Goal: Task Accomplishment & Management: Complete application form

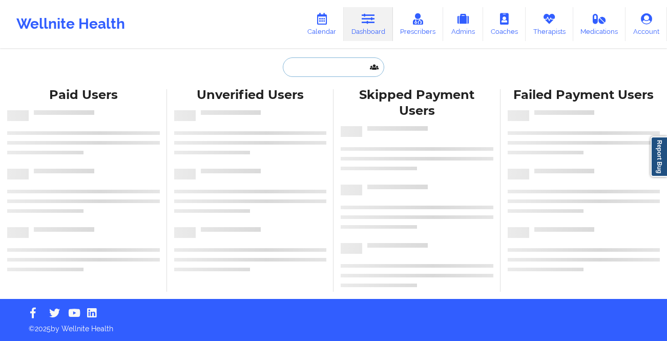
click at [323, 60] on input "text" at bounding box center [333, 66] width 101 height 19
click at [327, 24] on icon at bounding box center [321, 18] width 13 height 11
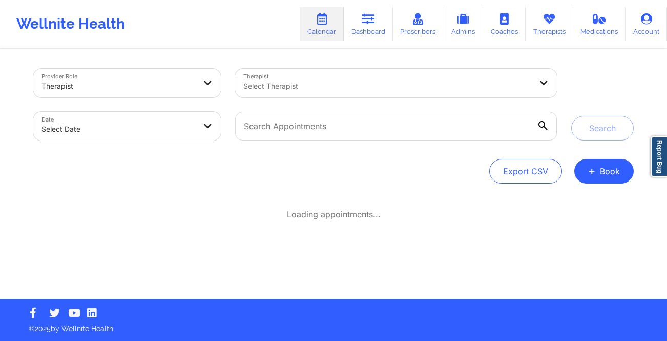
click at [265, 73] on div "Select Therapist" at bounding box center [384, 83] width 298 height 29
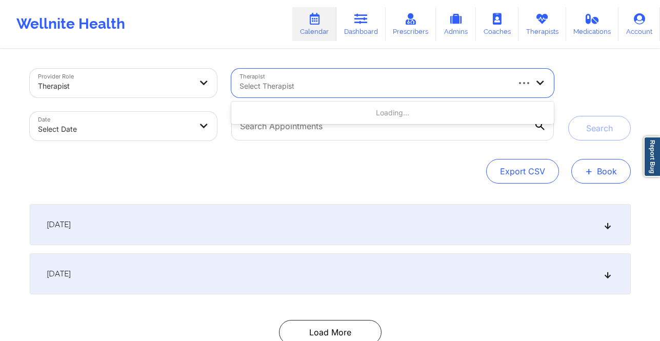
click at [606, 160] on button "+ Book" at bounding box center [600, 171] width 59 height 25
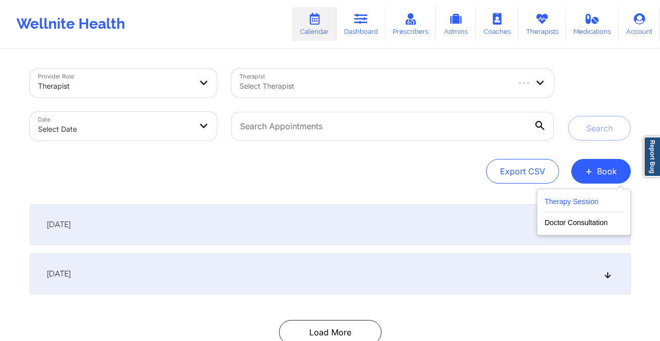
click at [570, 197] on button "Therapy Session" at bounding box center [583, 203] width 78 height 17
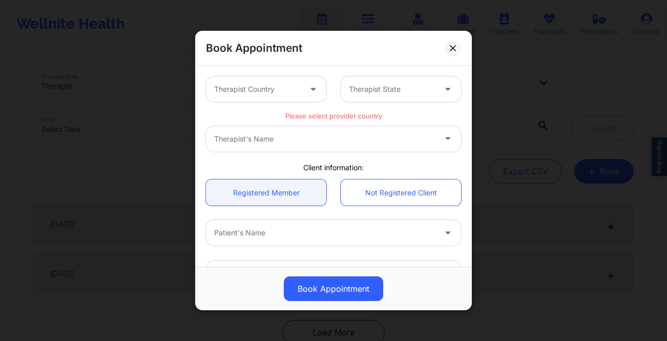
click at [293, 88] on div at bounding box center [257, 89] width 87 height 12
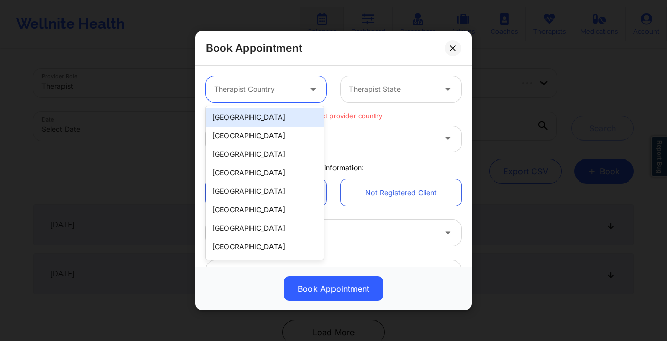
click at [289, 113] on div "[GEOGRAPHIC_DATA]" at bounding box center [265, 117] width 118 height 18
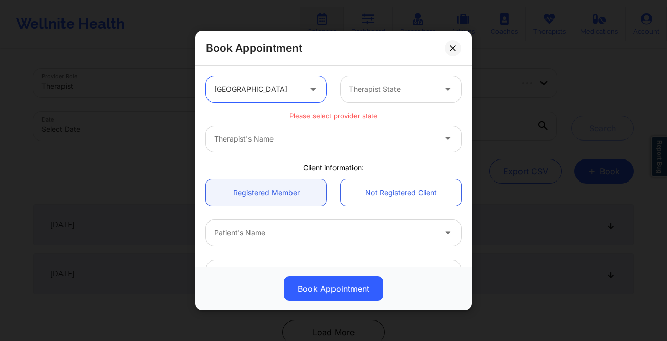
click at [371, 93] on div at bounding box center [392, 89] width 87 height 12
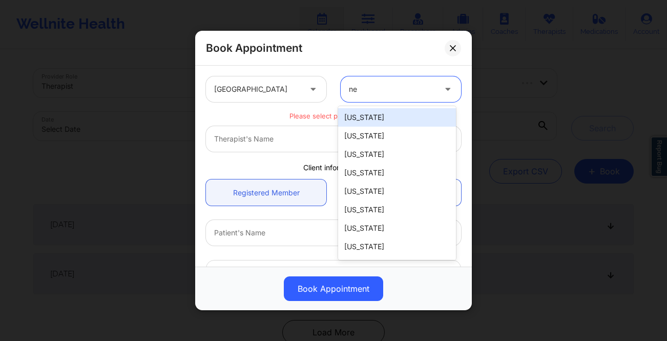
type input "new"
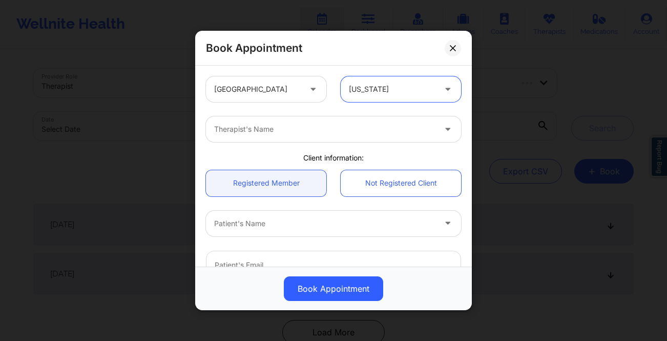
click at [346, 132] on div at bounding box center [324, 129] width 221 height 12
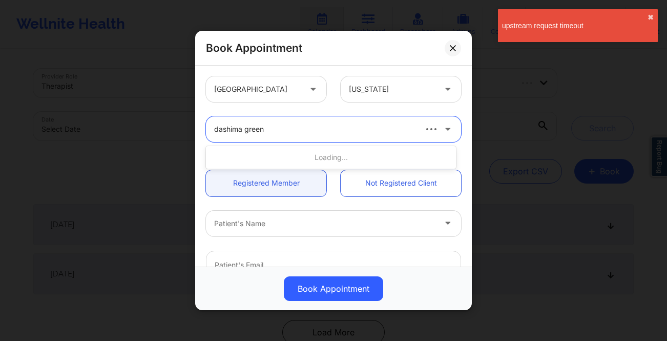
type input "dashima green"
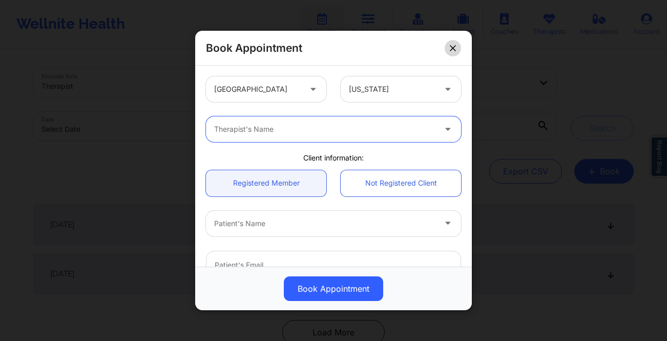
click at [455, 47] on icon at bounding box center [453, 48] width 6 height 6
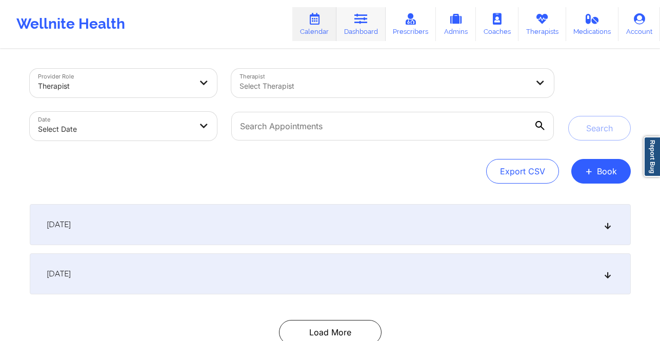
click at [377, 27] on link "Dashboard" at bounding box center [360, 24] width 49 height 34
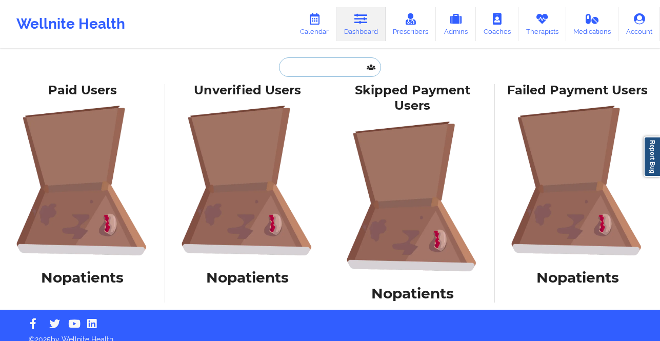
click at [325, 65] on input "text" at bounding box center [329, 66] width 101 height 19
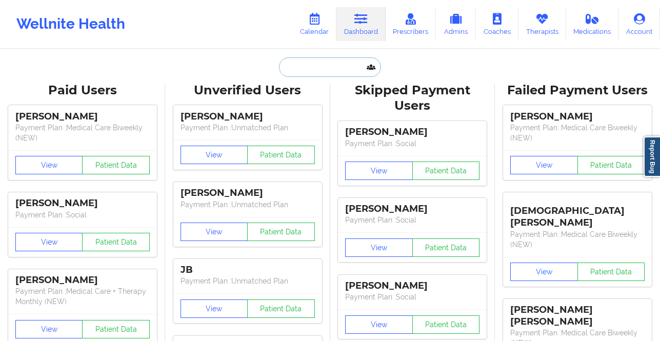
click at [321, 58] on input "text" at bounding box center [329, 66] width 101 height 19
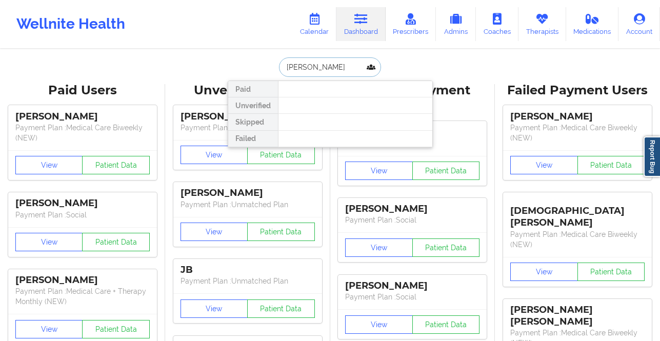
type input "serafina"
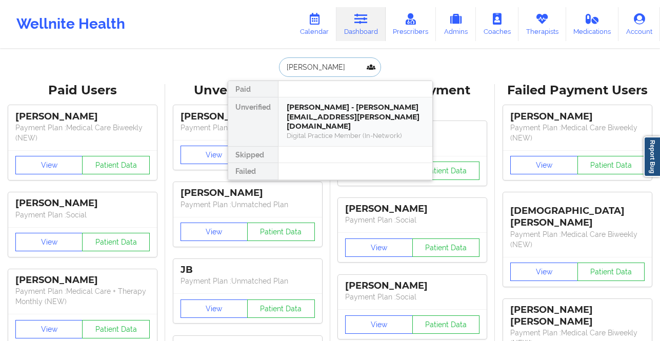
click at [339, 112] on div "Serafina Papa - brittany.papili@gmail.com" at bounding box center [354, 116] width 137 height 29
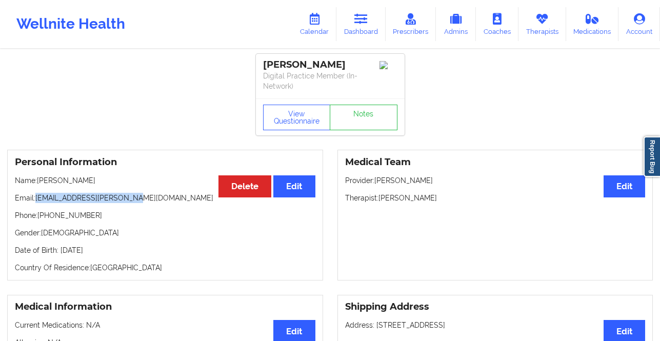
drag, startPoint x: 131, startPoint y: 194, endPoint x: 36, endPoint y: 199, distance: 95.5
click at [36, 199] on p "Email: brittany.papili@gmail.com" at bounding box center [165, 198] width 300 height 10
copy p "brittany.papili@gmail.com"
click at [376, 107] on link "Notes" at bounding box center [364, 118] width 68 height 26
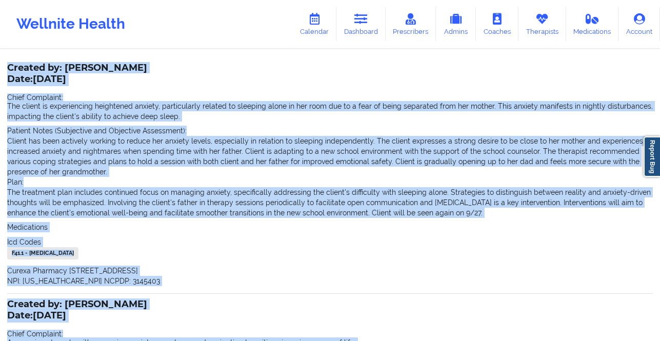
scroll to position [295, 0]
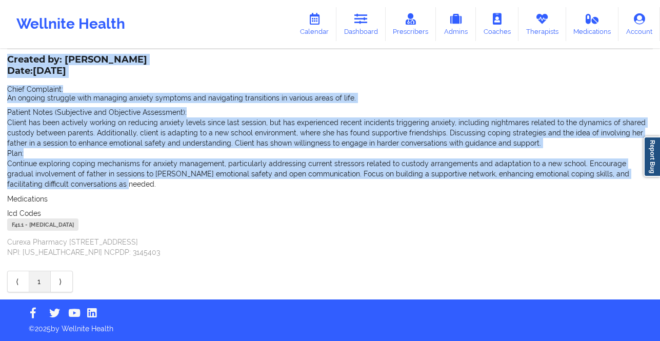
drag, startPoint x: 4, startPoint y: 61, endPoint x: 331, endPoint y: 230, distance: 368.1
click at [331, 230] on div "Name: Serafina Papa Add notes Migrate notes Created by: Bennita Williams Date: …" at bounding box center [330, 27] width 660 height 544
copy div "Created by: Bennita Williams Date: 9/14/2025 Chief Complaint: The client is exp…"
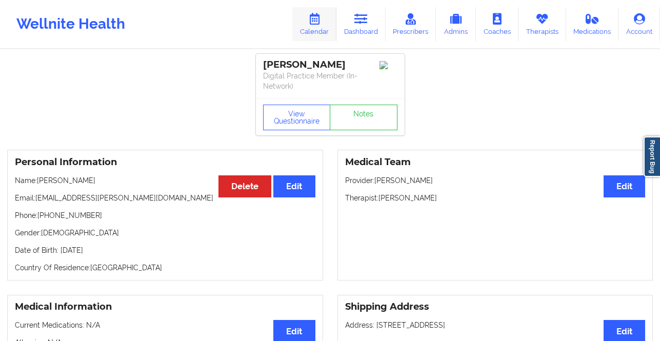
click at [309, 17] on link "Calendar" at bounding box center [314, 24] width 44 height 34
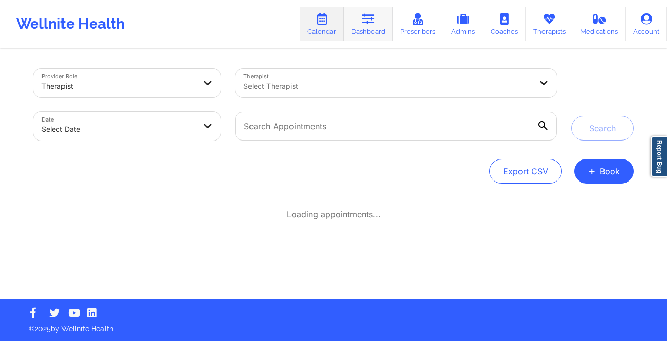
click at [360, 28] on link "Dashboard" at bounding box center [368, 24] width 49 height 34
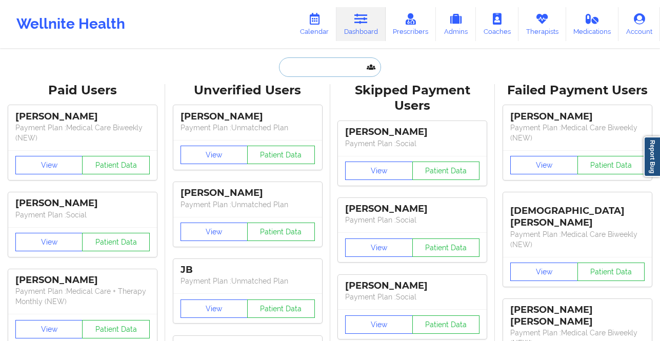
click at [311, 73] on input "text" at bounding box center [329, 66] width 101 height 19
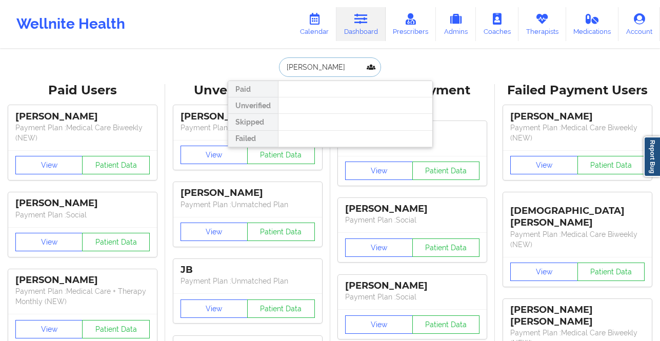
click at [323, 67] on input "maria sosa" at bounding box center [329, 66] width 101 height 19
paste input ".sosa46@yahoo.com"
type input "m.sosa46@yahoo.com"
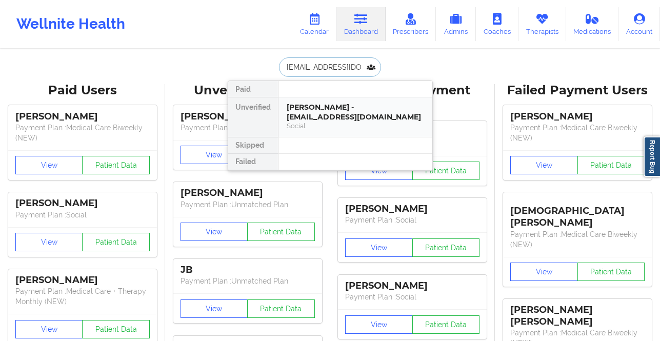
click at [332, 106] on div "Maria I Sosa - m.sosa46@yahoo.com" at bounding box center [354, 111] width 137 height 19
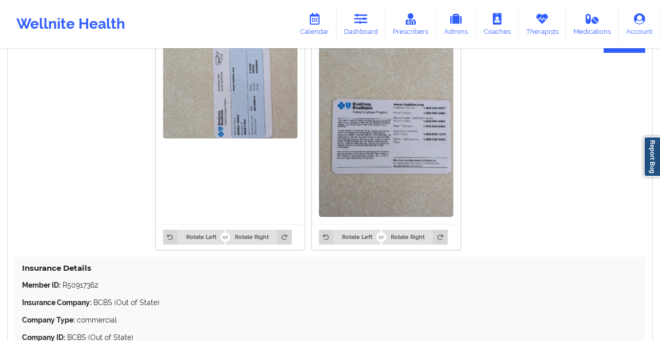
scroll to position [749, 0]
click at [322, 26] on link "Calendar" at bounding box center [314, 24] width 44 height 34
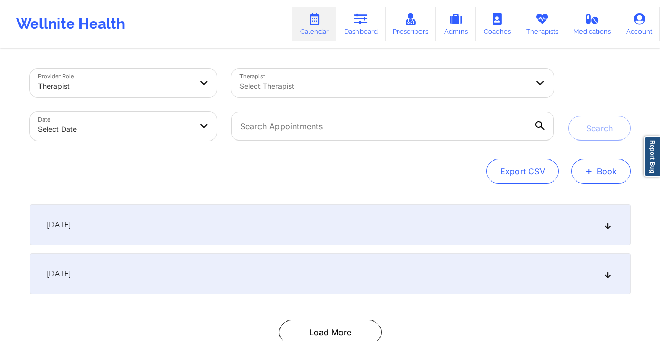
click at [612, 167] on button "+ Book" at bounding box center [600, 171] width 59 height 25
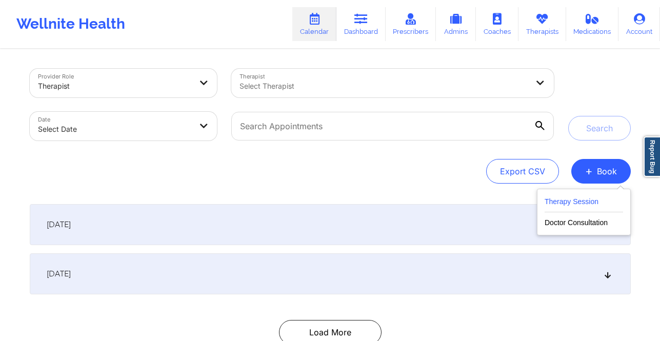
click at [581, 202] on button "Therapy Session" at bounding box center [583, 203] width 78 height 17
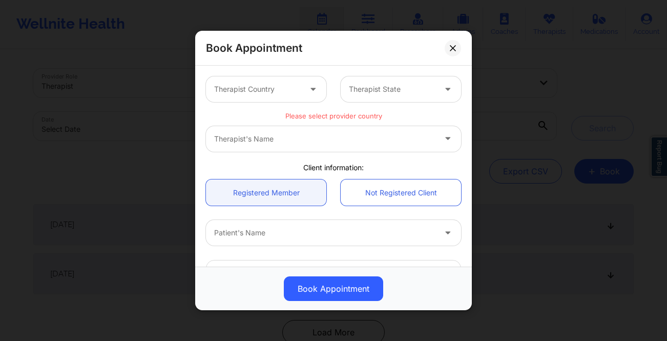
click at [288, 90] on div at bounding box center [257, 89] width 87 height 12
type input "u"
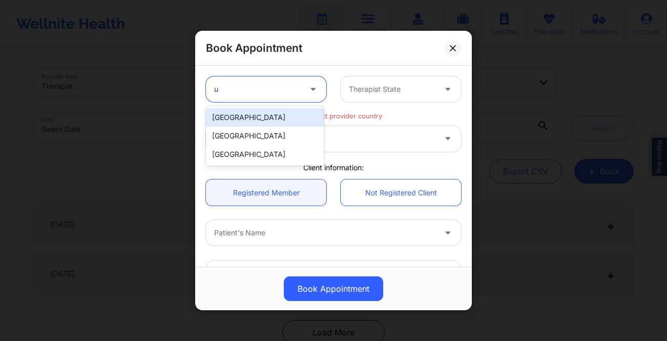
click at [281, 110] on div "[GEOGRAPHIC_DATA]" at bounding box center [265, 117] width 118 height 18
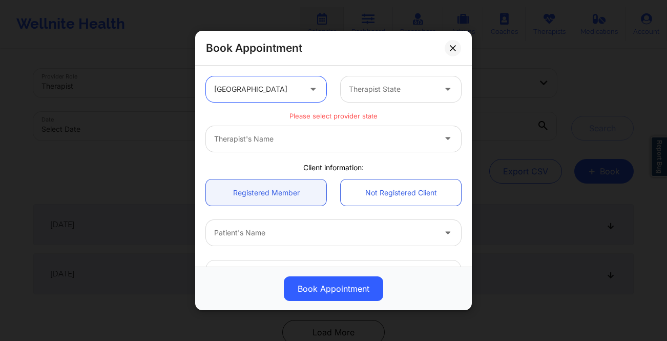
click at [396, 86] on div at bounding box center [392, 89] width 87 height 12
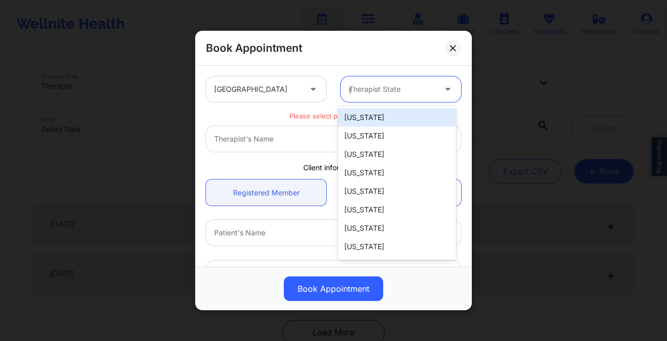
type input "ge"
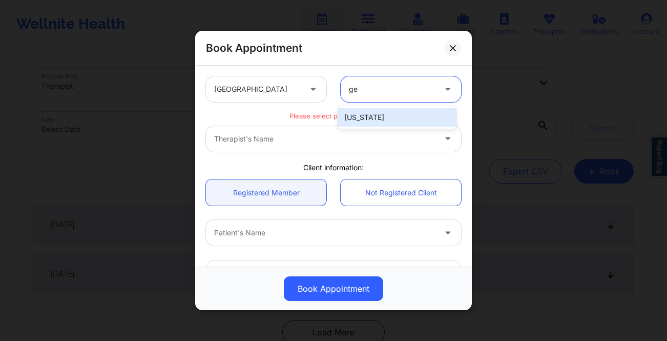
click at [395, 119] on div "Georgia" at bounding box center [397, 117] width 118 height 18
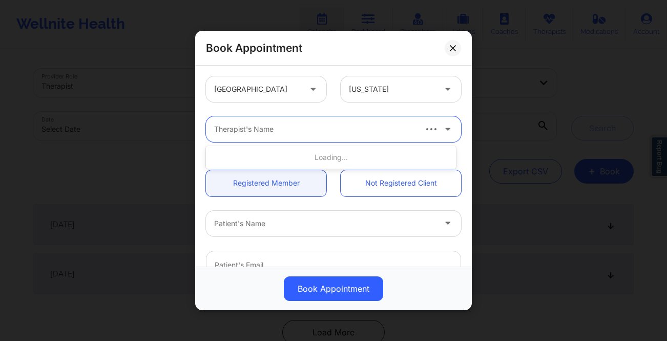
click at [312, 136] on div "Therapist's Name" at bounding box center [311, 129] width 210 height 26
type input "rene wiggins"
click at [289, 136] on div "Therapist's Name" at bounding box center [311, 129] width 210 height 26
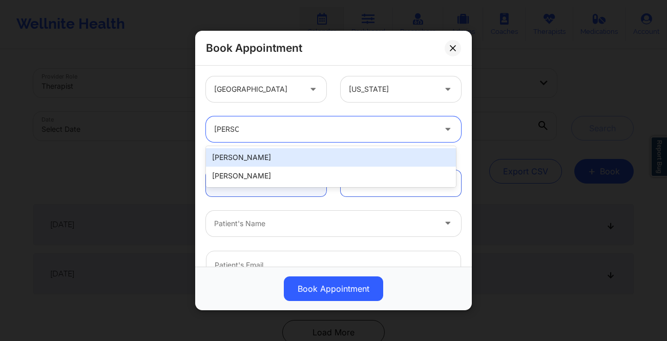
type input "rene wi"
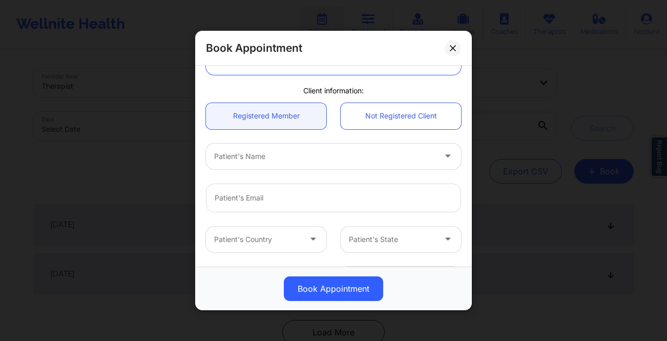
scroll to position [100, 0]
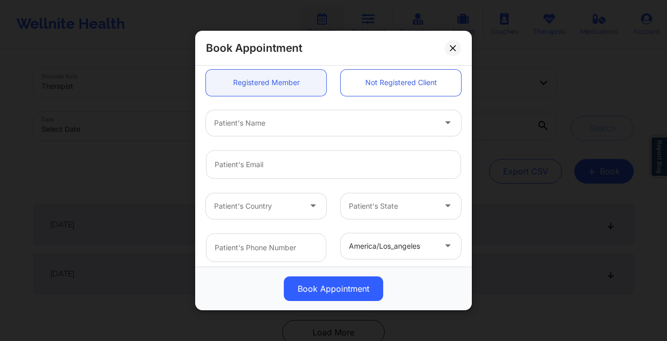
click at [271, 125] on div at bounding box center [324, 123] width 221 height 12
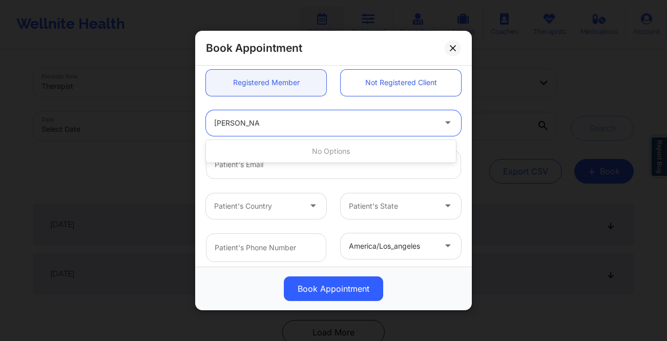
type input "helen samuel"
click at [259, 129] on div "Patient's Name" at bounding box center [311, 123] width 210 height 26
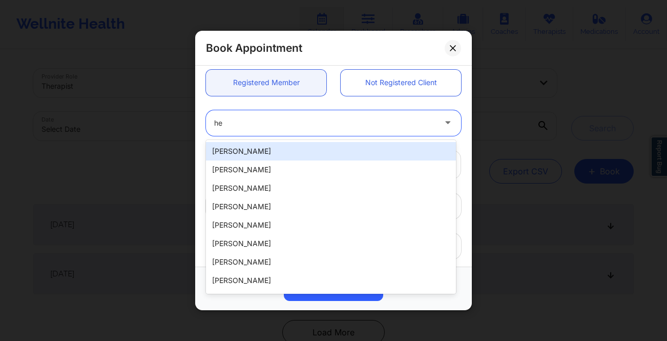
type input "h"
type input "samuel"
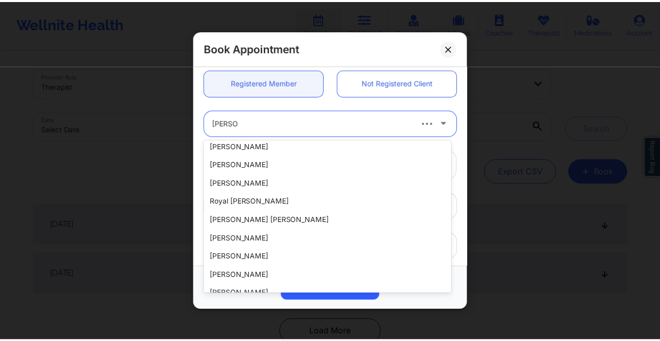
scroll to position [0, 0]
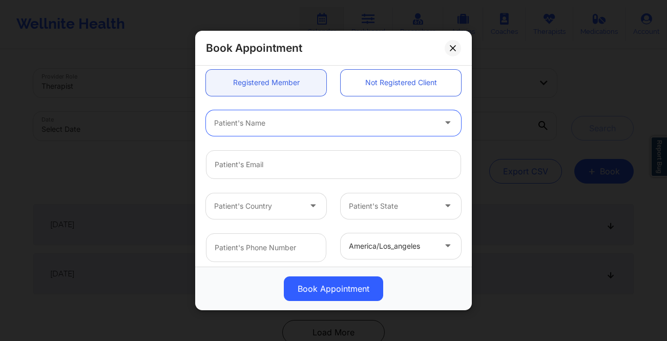
click at [276, 112] on div "Patient's Name" at bounding box center [321, 123] width 231 height 26
click at [258, 128] on div at bounding box center [324, 123] width 221 height 12
click at [319, 149] on div "No options" at bounding box center [331, 151] width 250 height 18
type input "helen sam"
click at [311, 208] on icon at bounding box center [313, 203] width 10 height 9
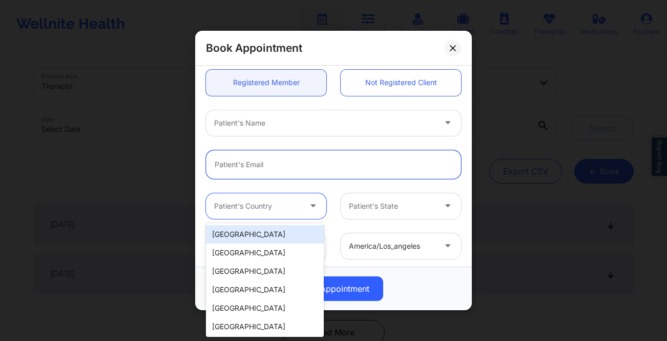
click at [289, 166] on input "email" at bounding box center [333, 164] width 255 height 29
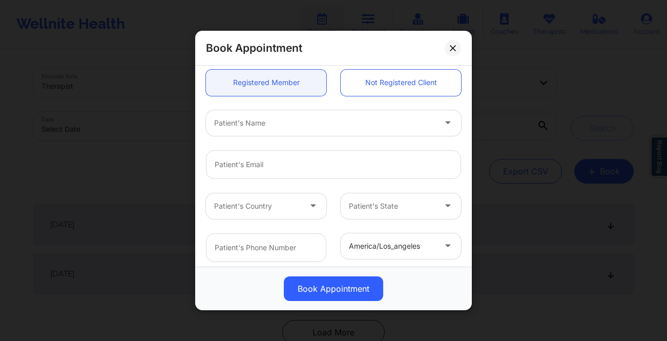
click at [454, 45] on icon at bounding box center [453, 48] width 6 height 6
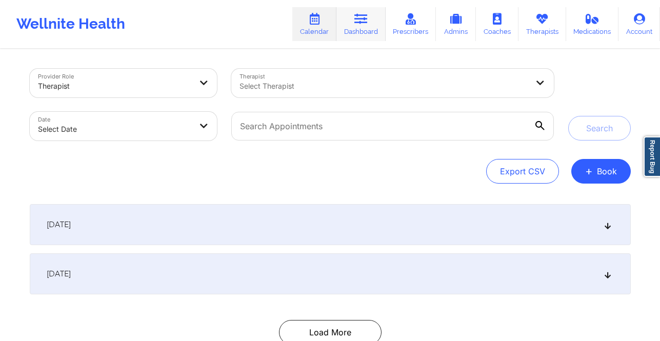
click at [378, 26] on link "Dashboard" at bounding box center [360, 24] width 49 height 34
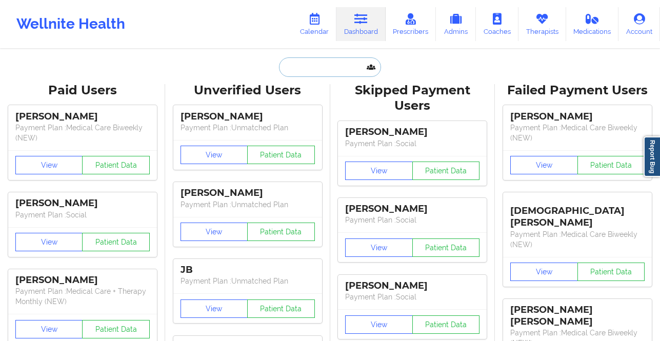
click at [312, 74] on input "text" at bounding box center [329, 66] width 101 height 19
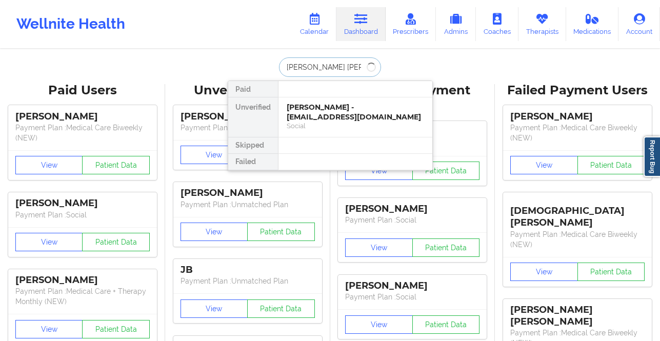
type input "helen sam"
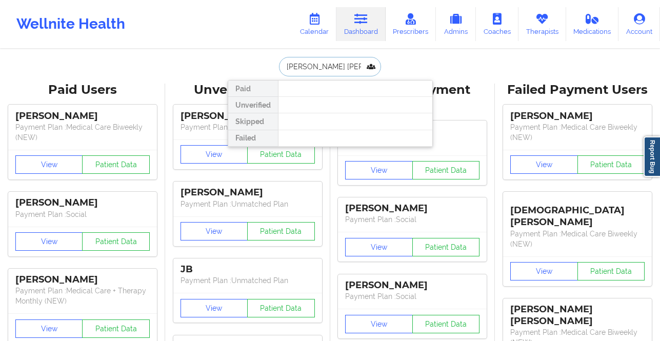
scroll to position [2, 0]
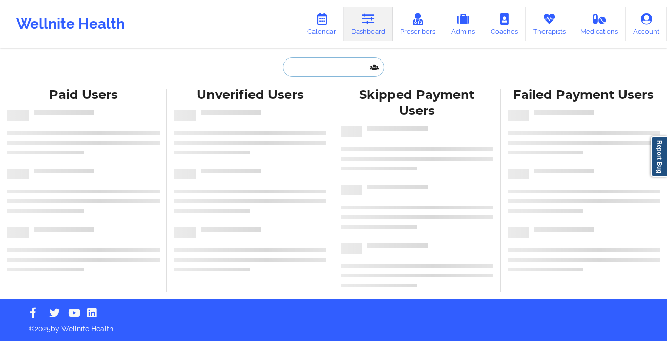
click at [305, 73] on input "text" at bounding box center [333, 66] width 101 height 19
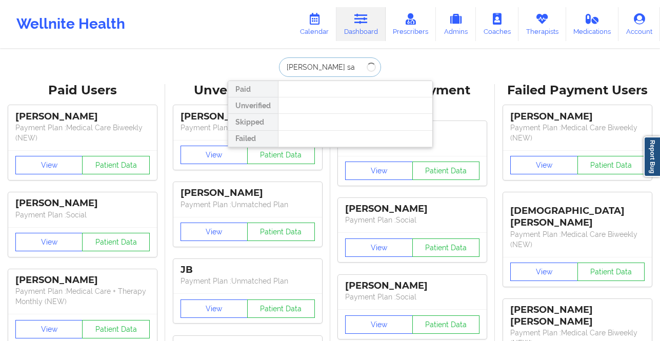
drag, startPoint x: 340, startPoint y: 72, endPoint x: 268, endPoint y: 66, distance: 72.6
click at [268, 65] on div "helen sa Paid Unverified Skipped Failed" at bounding box center [330, 66] width 205 height 19
click at [316, 61] on input "Helen Samuel" at bounding box center [329, 66] width 101 height 19
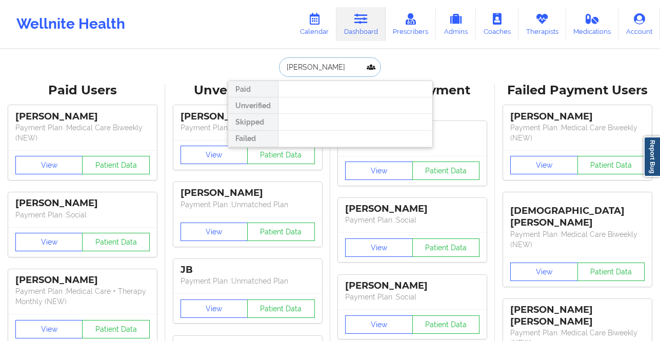
click at [358, 64] on input "Helen Samuel" at bounding box center [329, 66] width 101 height 19
drag, startPoint x: 347, startPoint y: 71, endPoint x: 236, endPoint y: 65, distance: 111.4
click at [236, 65] on div "Helen Samuel Paid Unverified Skipped Failed" at bounding box center [330, 66] width 205 height 19
type input "Helen"
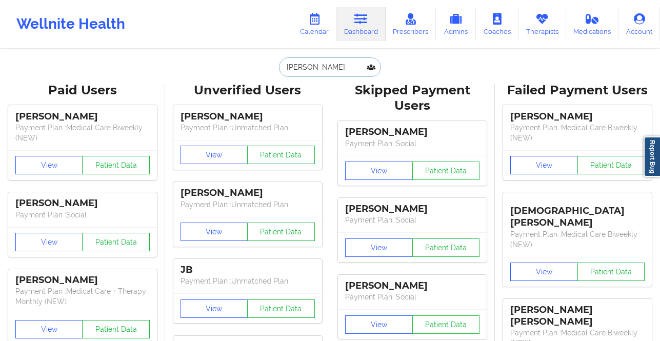
click at [320, 67] on input "Helen" at bounding box center [329, 66] width 101 height 19
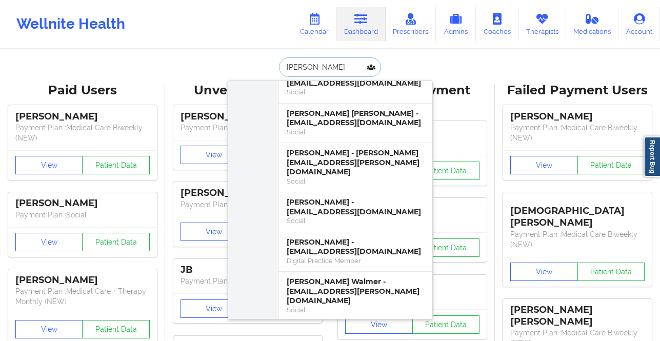
scroll to position [500, 0]
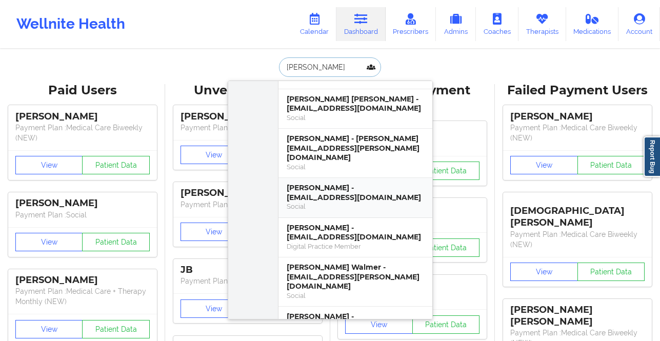
click at [360, 183] on div "Helen R Samuel - hrsamuel06@gmail.com" at bounding box center [354, 192] width 137 height 19
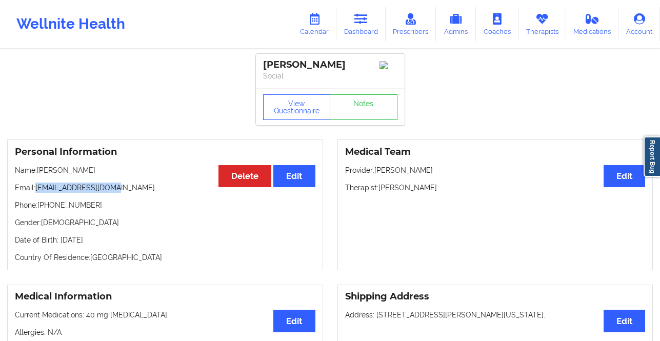
drag, startPoint x: 119, startPoint y: 191, endPoint x: 37, endPoint y: 192, distance: 82.5
click at [37, 192] on p "Email: hrsamuel06@gmail.com" at bounding box center [165, 187] width 300 height 10
copy p "hrsamuel06@gmail.com"
drag, startPoint x: 90, startPoint y: 208, endPoint x: 40, endPoint y: 207, distance: 50.2
click at [40, 207] on p "Phone: +1404-312-5491" at bounding box center [165, 205] width 300 height 10
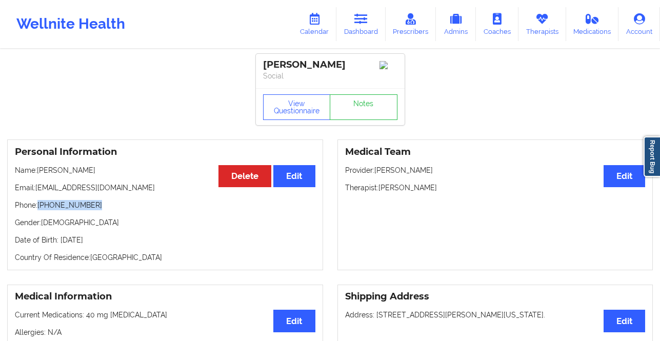
copy p "+1404-312-5491"
